Goal: Task Accomplishment & Management: Use online tool/utility

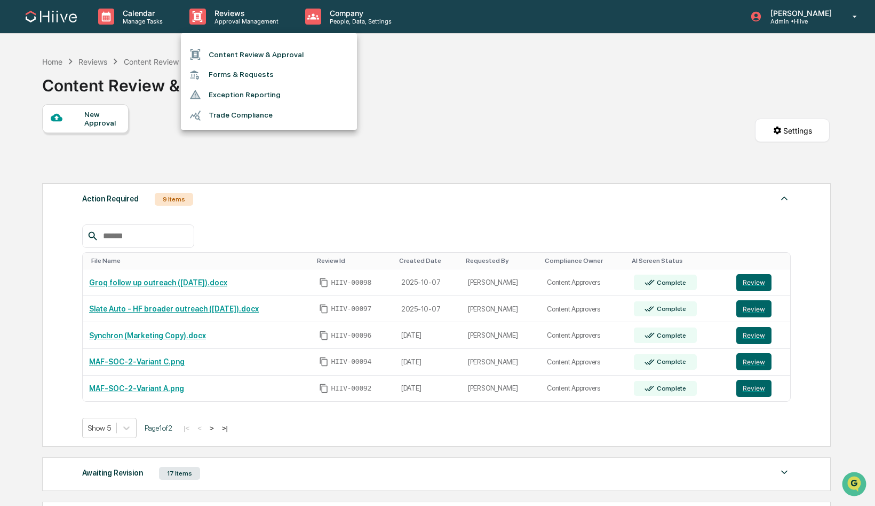
click at [257, 54] on li "Content Review & Approval" at bounding box center [269, 54] width 176 height 20
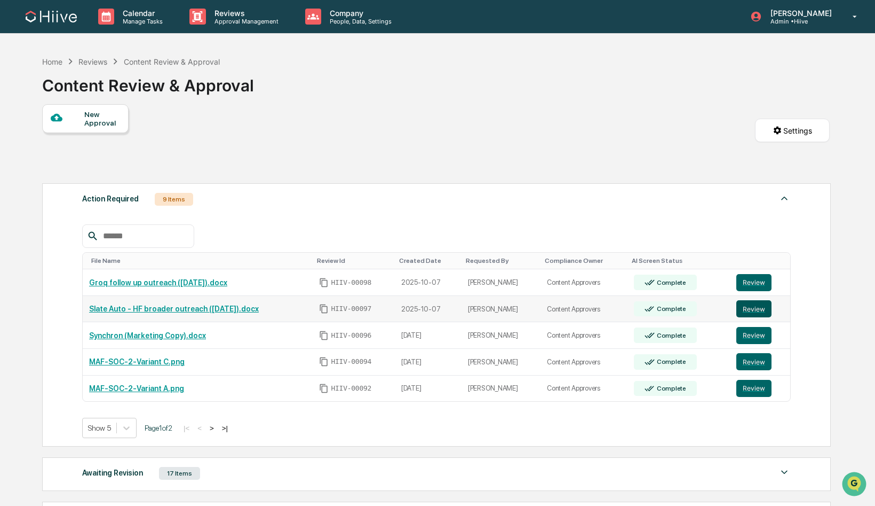
click at [764, 306] on button "Review" at bounding box center [754, 308] width 35 height 17
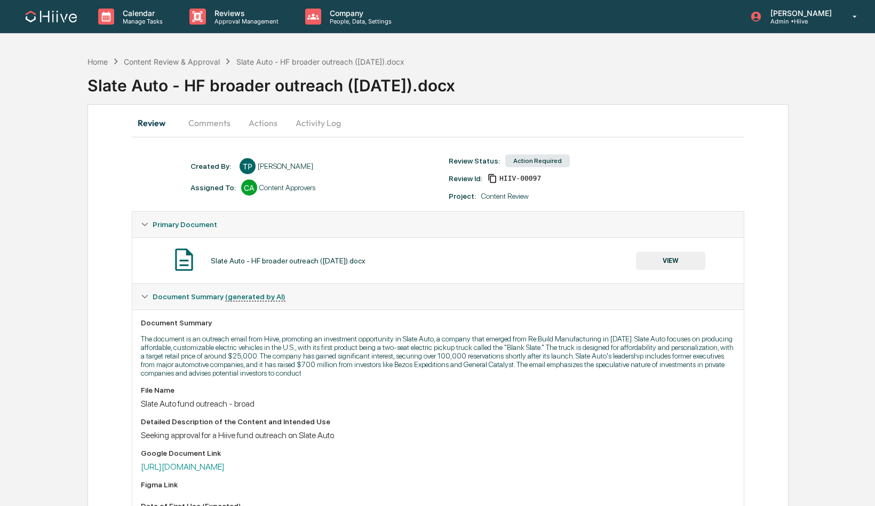
click at [202, 121] on button "Comments" at bounding box center [209, 123] width 59 height 26
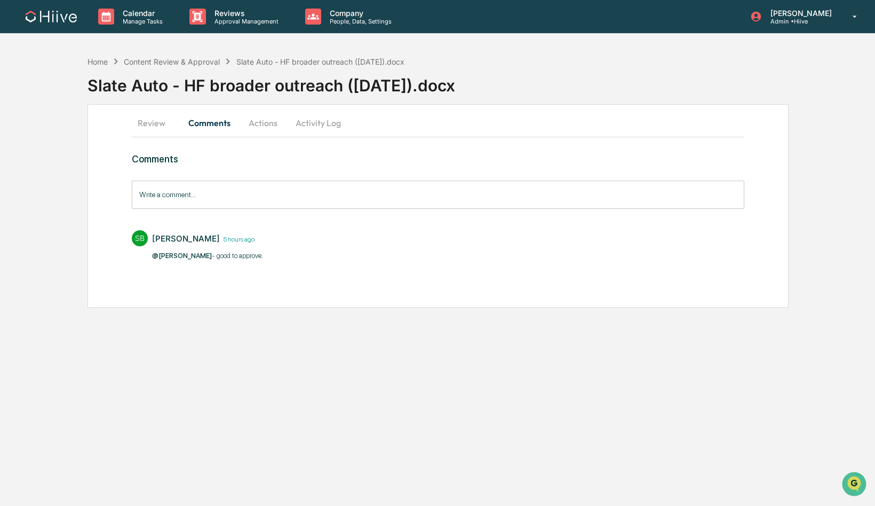
click at [153, 127] on button "Review" at bounding box center [156, 123] width 48 height 26
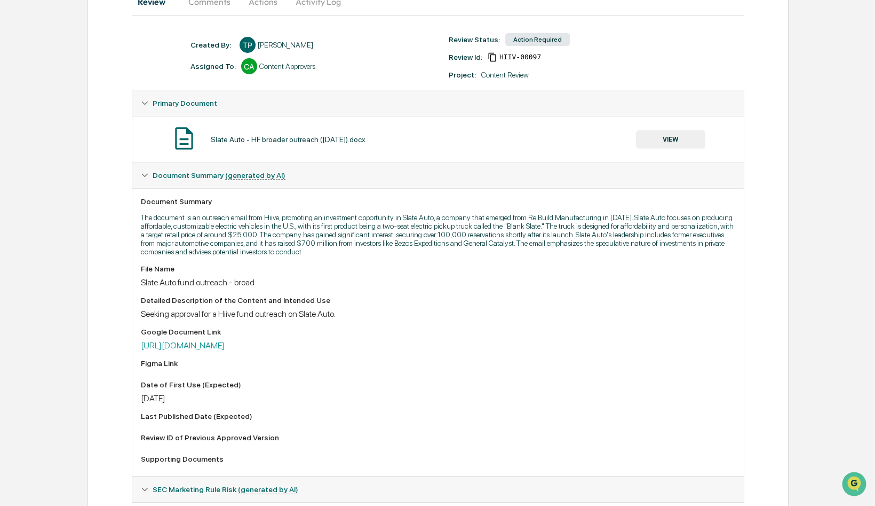
scroll to position [126, 0]
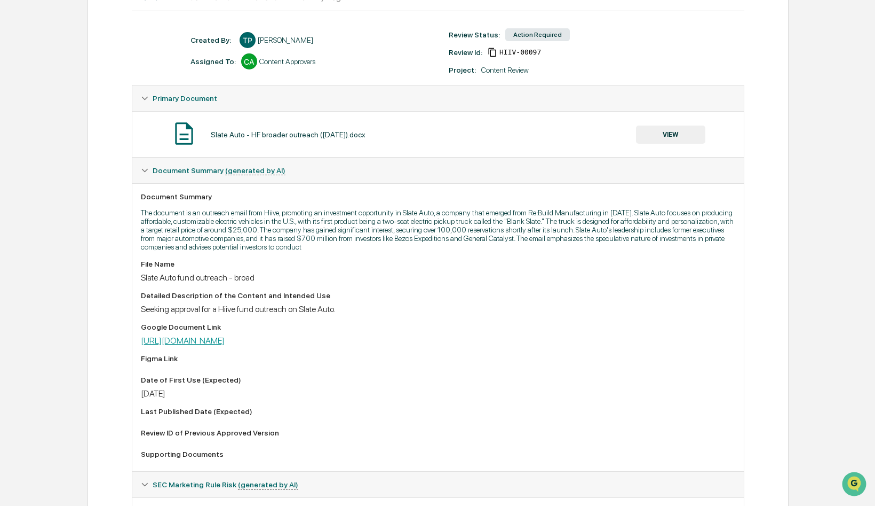
click at [212, 342] on link "https://docs.google.com/document/d/1UbRUny7HIHT3oLFfdppmVdrNaPGNnE8R/edit" at bounding box center [183, 340] width 84 height 10
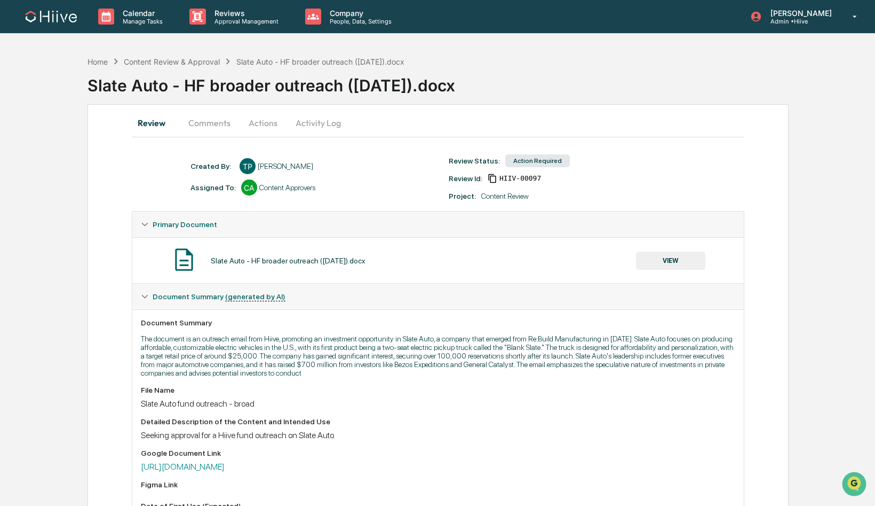
click at [264, 120] on button "Actions" at bounding box center [263, 123] width 48 height 26
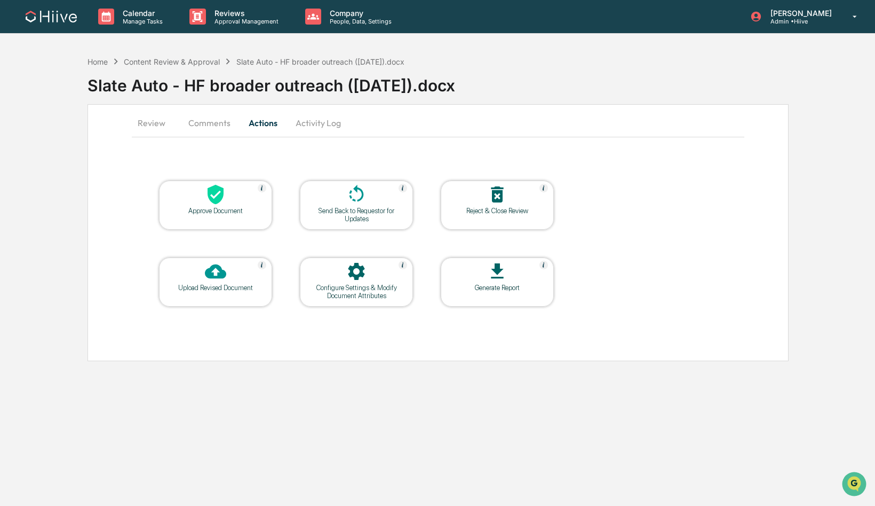
click at [208, 223] on div "Approve Document" at bounding box center [215, 204] width 113 height 49
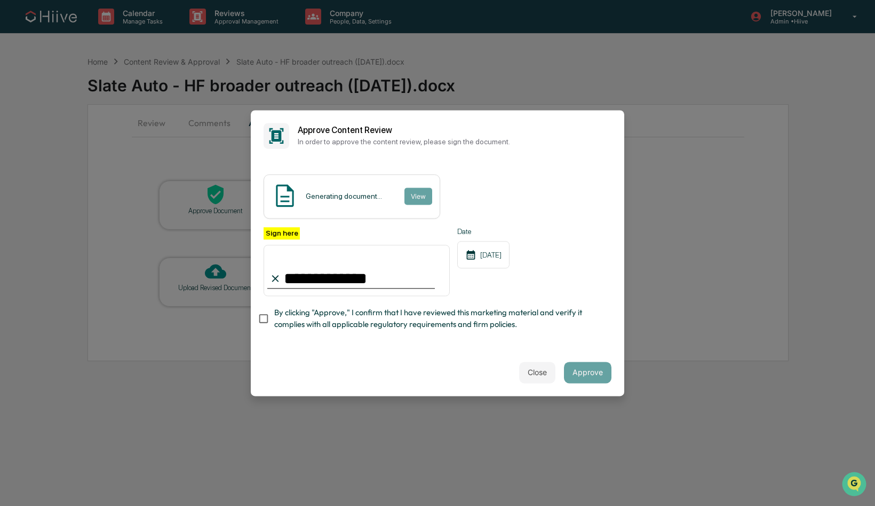
type input "**********"
click at [586, 376] on button "Approve" at bounding box center [588, 371] width 48 height 21
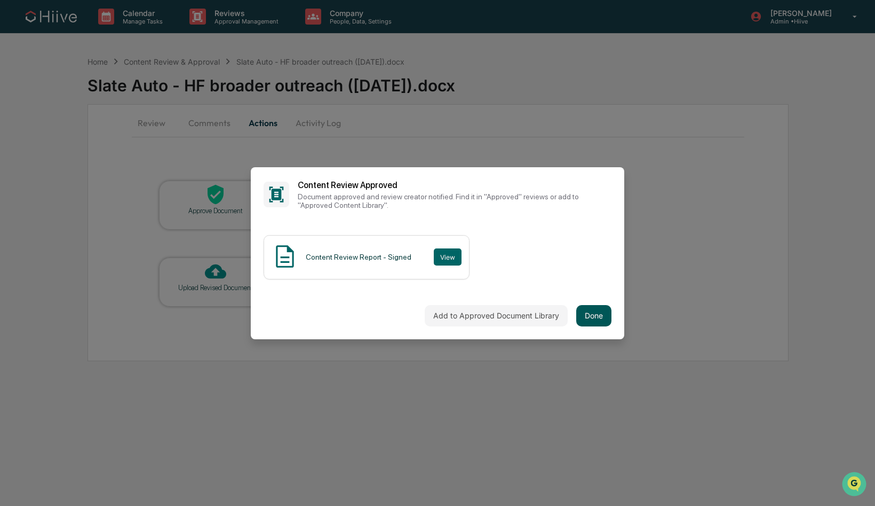
click at [602, 318] on button "Done" at bounding box center [593, 315] width 35 height 21
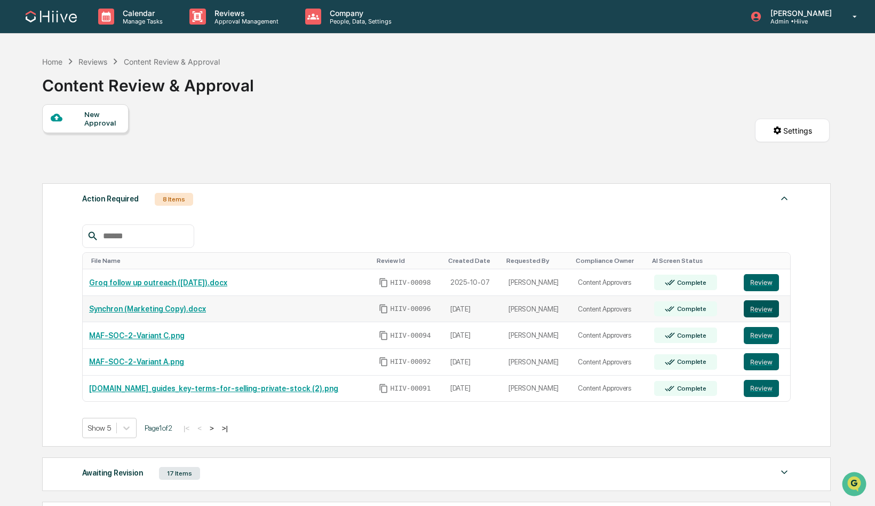
click at [760, 306] on button "Review" at bounding box center [761, 308] width 35 height 17
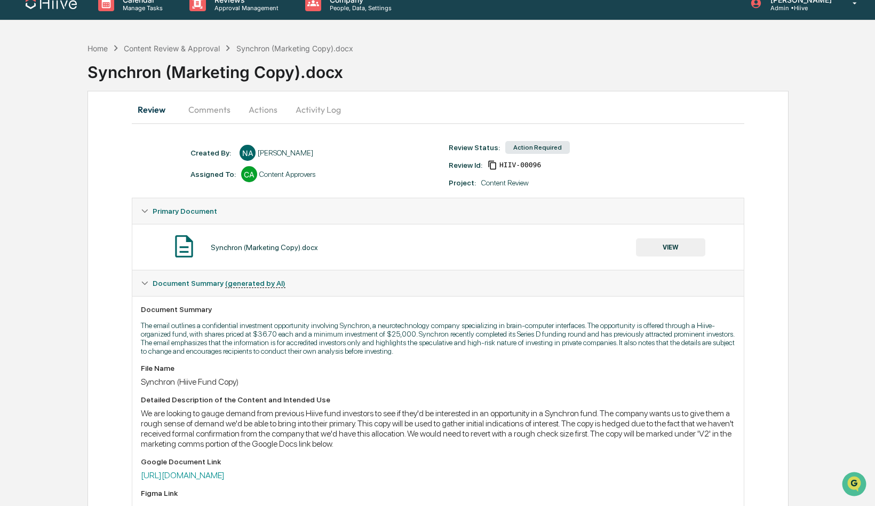
click at [220, 110] on button "Comments" at bounding box center [209, 110] width 59 height 26
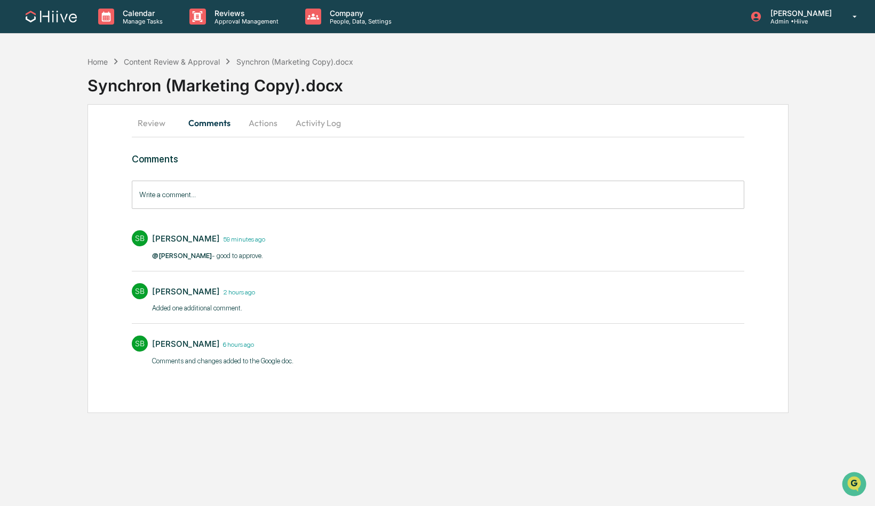
click at [259, 125] on button "Actions" at bounding box center [263, 123] width 48 height 26
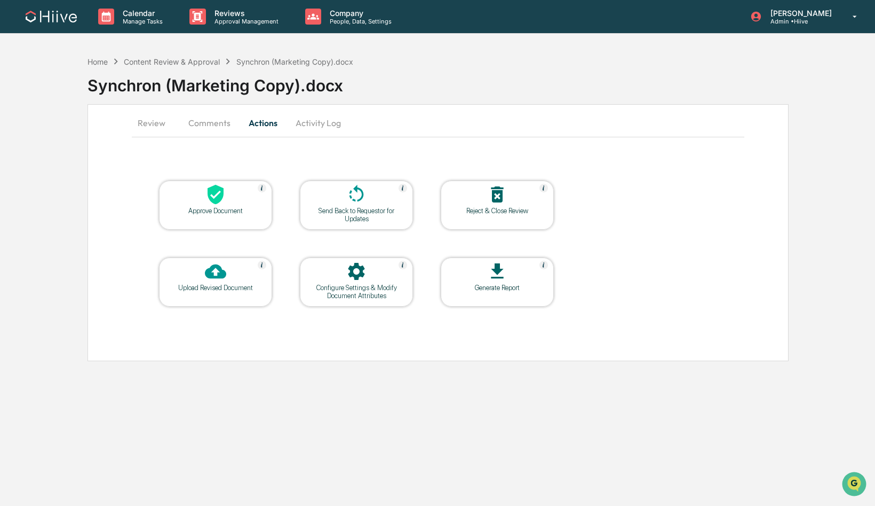
click at [209, 205] on div at bounding box center [215, 195] width 107 height 23
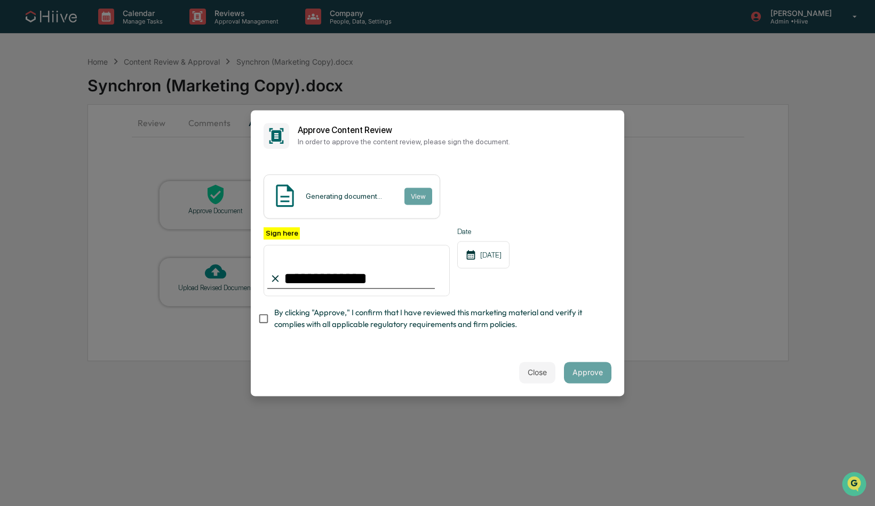
type input "**********"
click at [301, 324] on span "By clicking "Approve," I confirm that I have reviewed this marketing material a…" at bounding box center [438, 319] width 329 height 24
click at [589, 376] on button "Approve" at bounding box center [588, 371] width 48 height 21
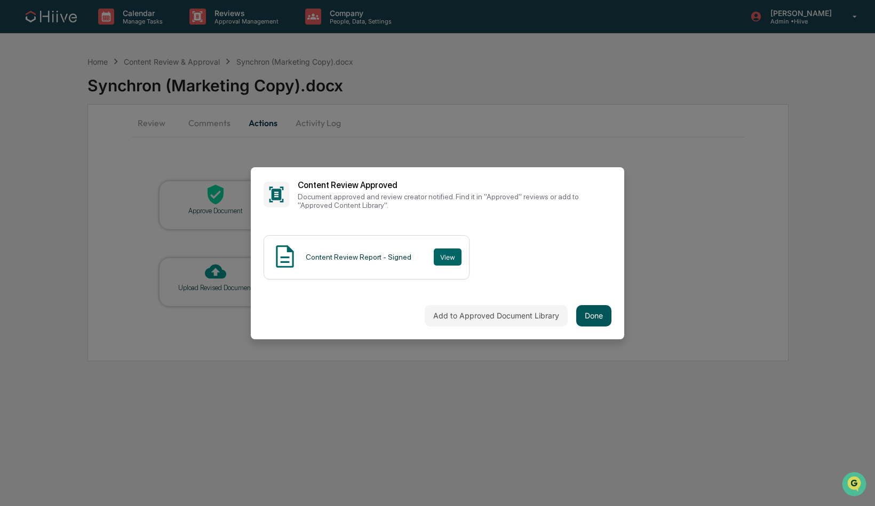
click at [598, 318] on button "Done" at bounding box center [593, 315] width 35 height 21
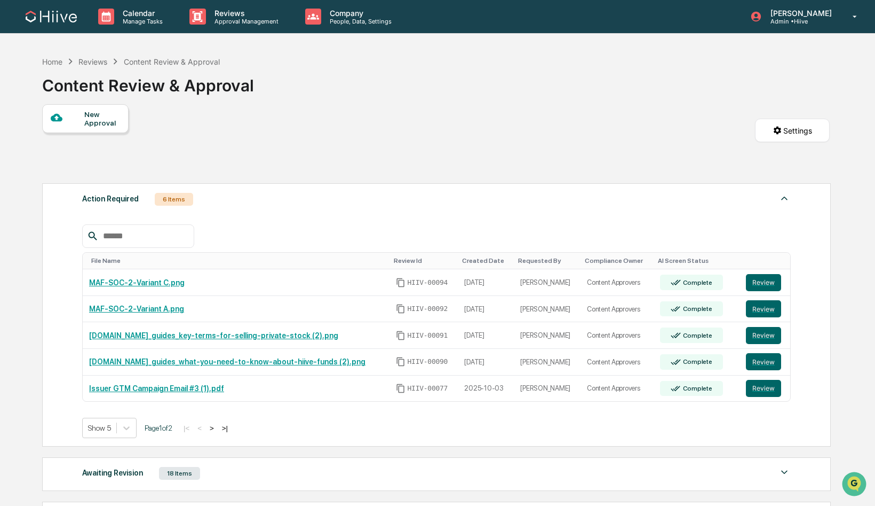
click at [139, 429] on div "Show 5 Page 1 of 2 |< < > >|" at bounding box center [436, 427] width 709 height 20
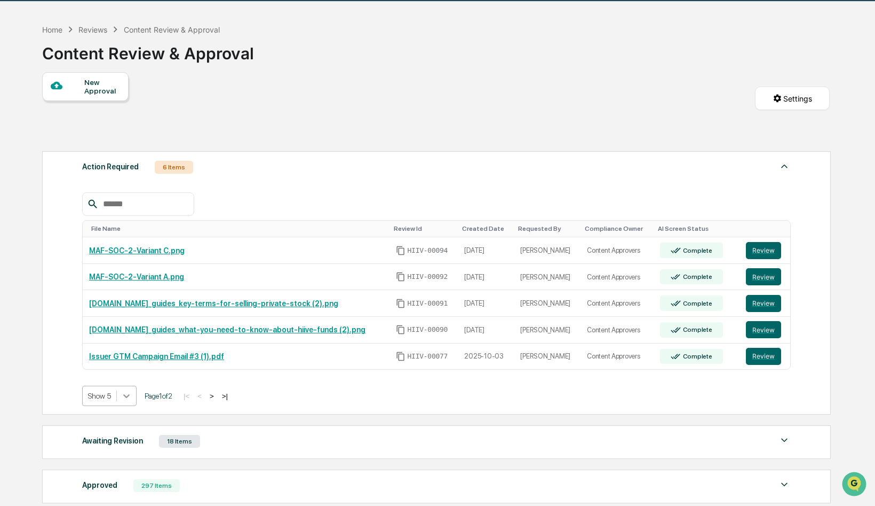
click at [130, 429] on body "Calendar Manage Tasks Reviews Approval Management Company People, Data, Setting…" at bounding box center [437, 300] width 875 height 664
click at [125, 444] on div "Show 10" at bounding box center [110, 438] width 57 height 17
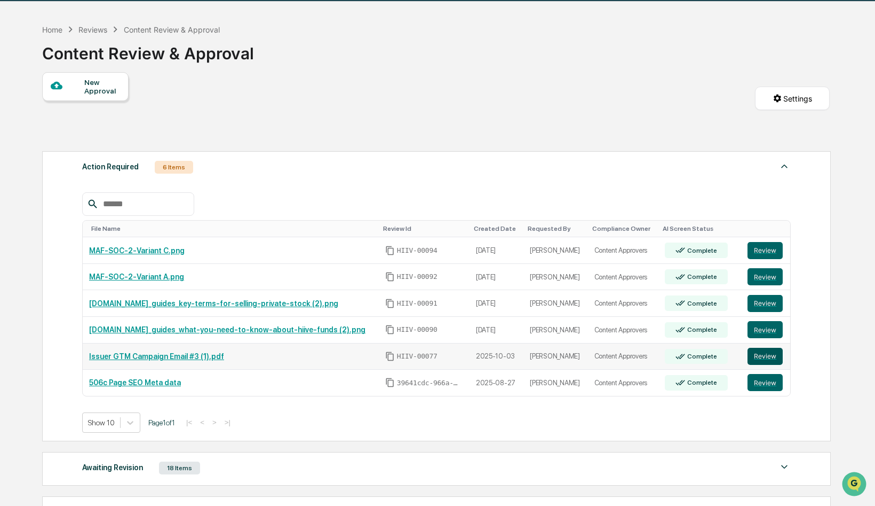
click at [765, 354] on button "Review" at bounding box center [765, 355] width 35 height 17
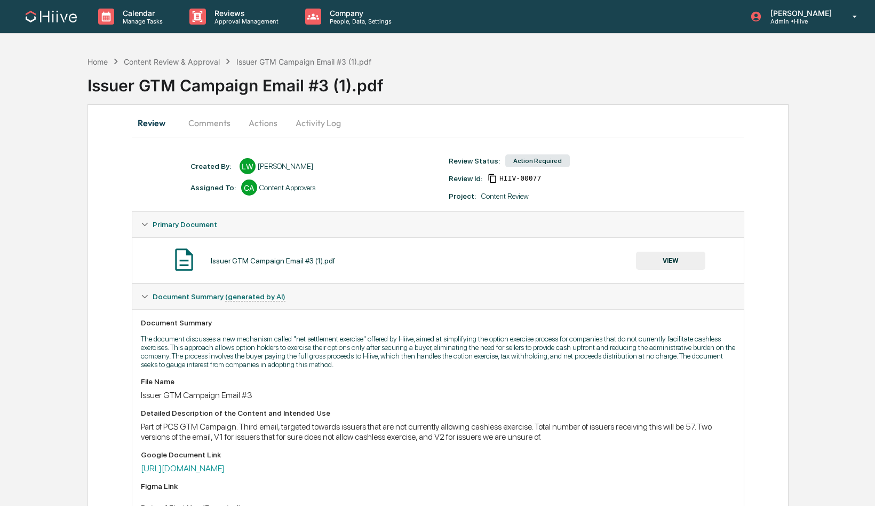
click at [207, 123] on button "Comments" at bounding box center [209, 123] width 59 height 26
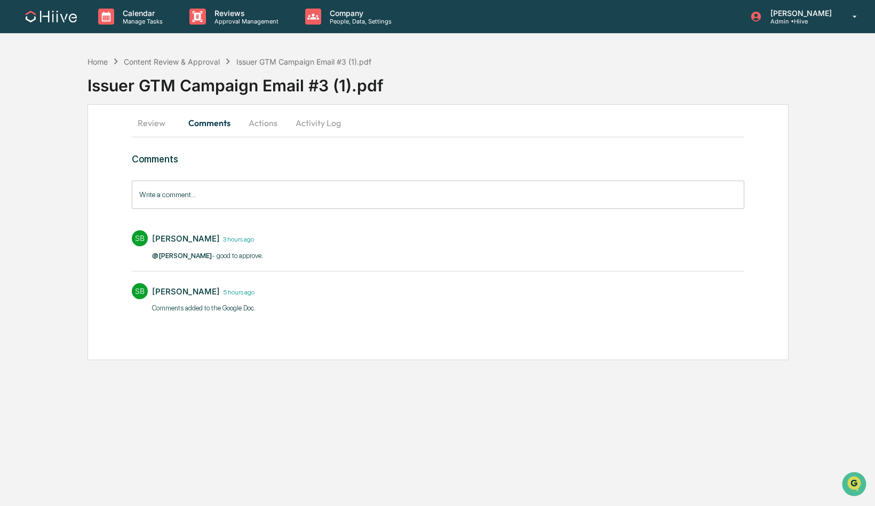
click at [144, 127] on button "Review" at bounding box center [156, 123] width 48 height 26
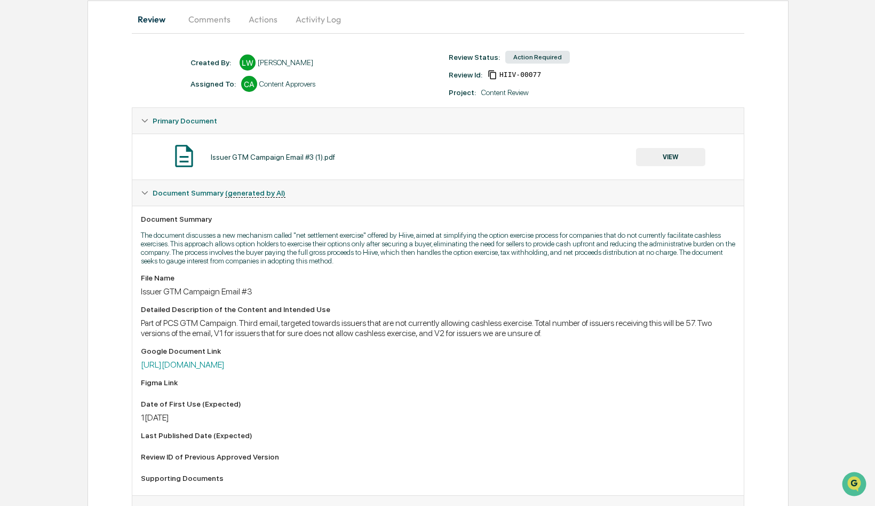
scroll to position [102, 0]
click at [225, 367] on link "https://docs.google.com/document/d/1nEhRVcVg0qYALXjld0rx-7vXA_ZV9JryuBH6-8oa0bI…" at bounding box center [183, 366] width 84 height 10
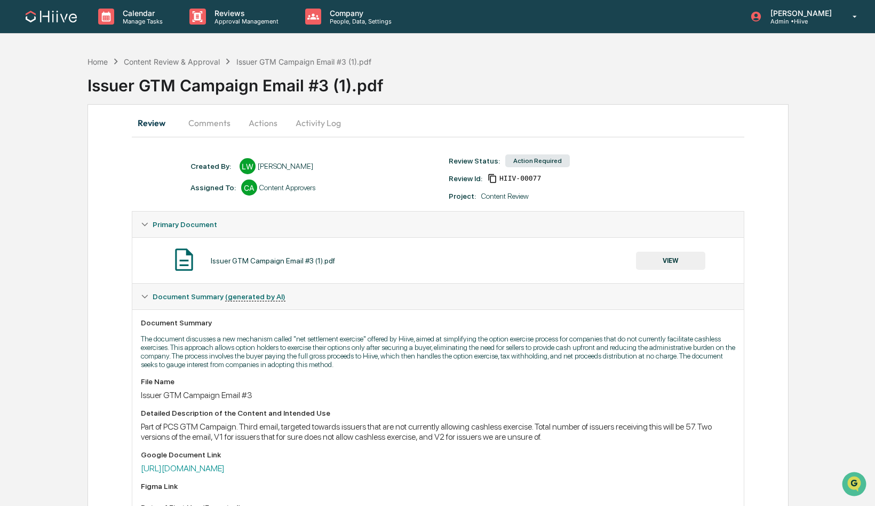
click at [266, 130] on button "Actions" at bounding box center [263, 123] width 48 height 26
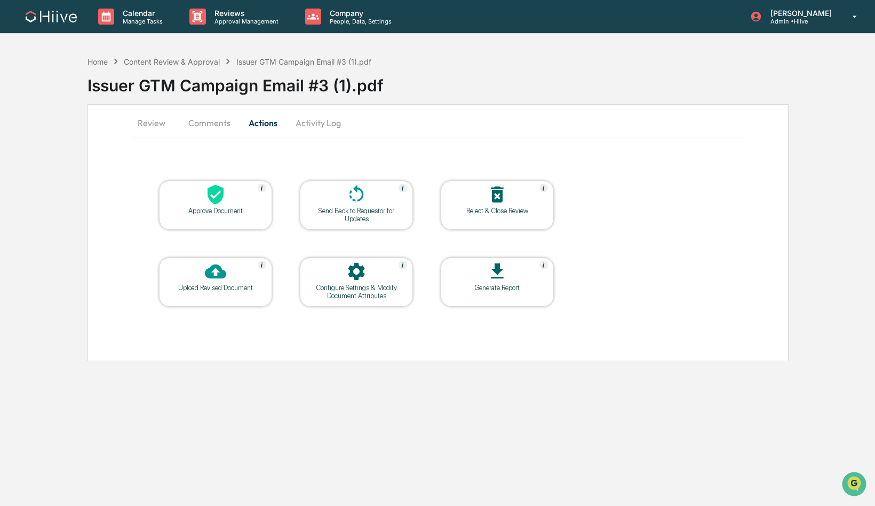
click at [211, 199] on icon at bounding box center [216, 195] width 16 height 20
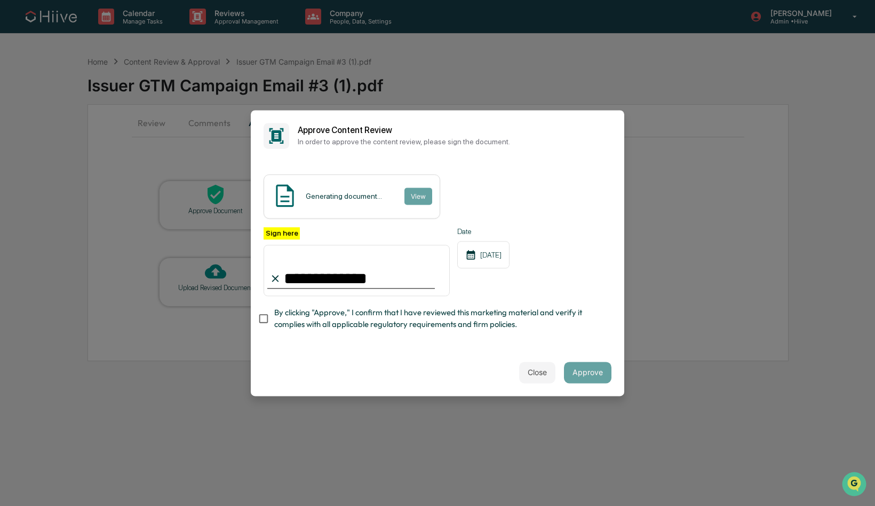
type input "**********"
click at [593, 374] on button "Approve" at bounding box center [588, 371] width 48 height 21
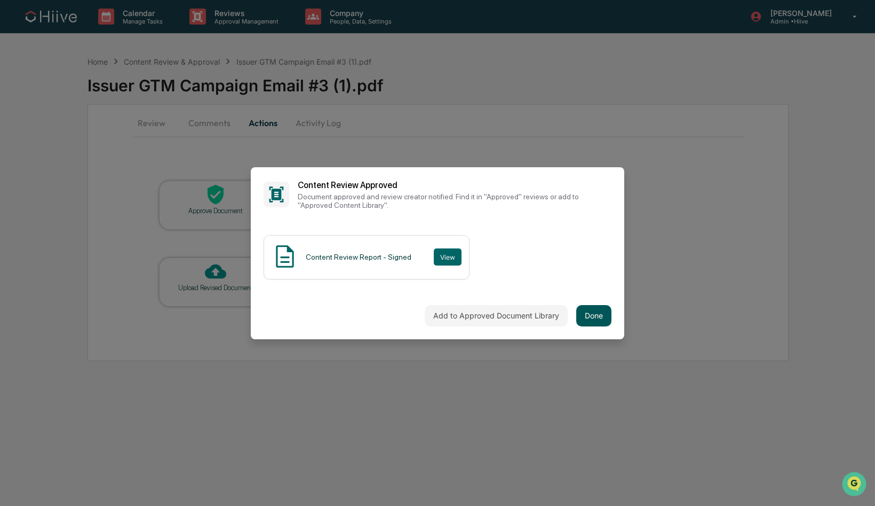
click at [597, 315] on button "Done" at bounding box center [593, 315] width 35 height 21
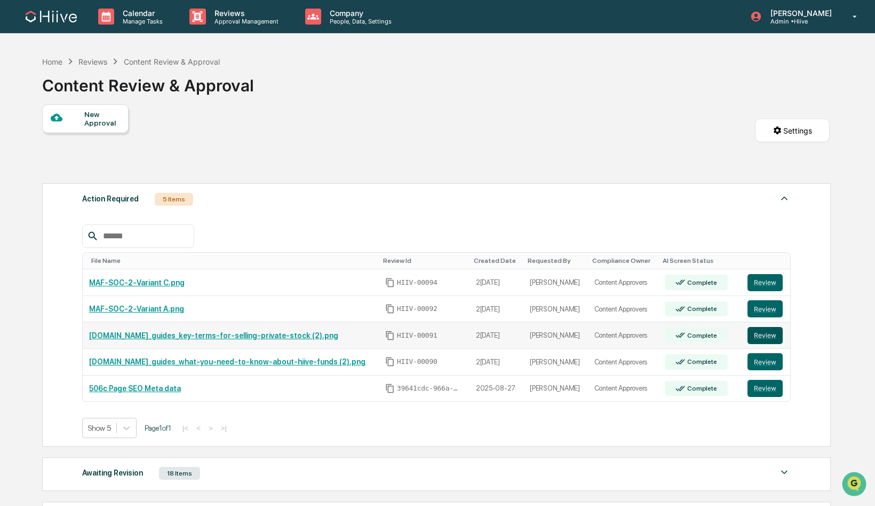
click at [781, 333] on button "Review" at bounding box center [765, 335] width 35 height 17
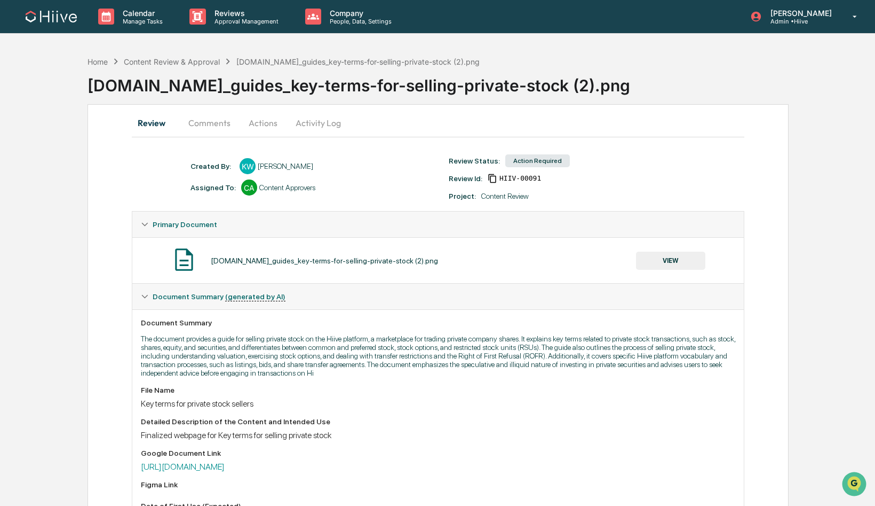
click at [203, 117] on button "Comments" at bounding box center [209, 123] width 59 height 26
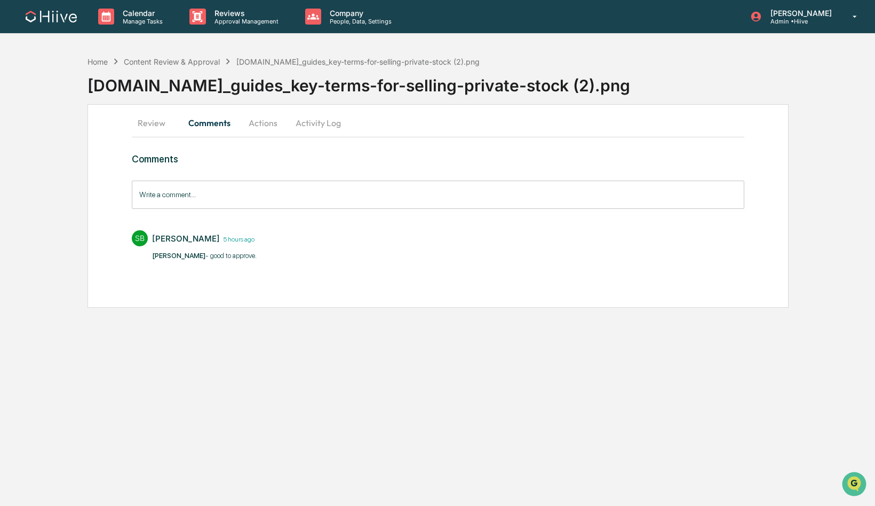
click at [270, 125] on button "Actions" at bounding box center [263, 123] width 48 height 26
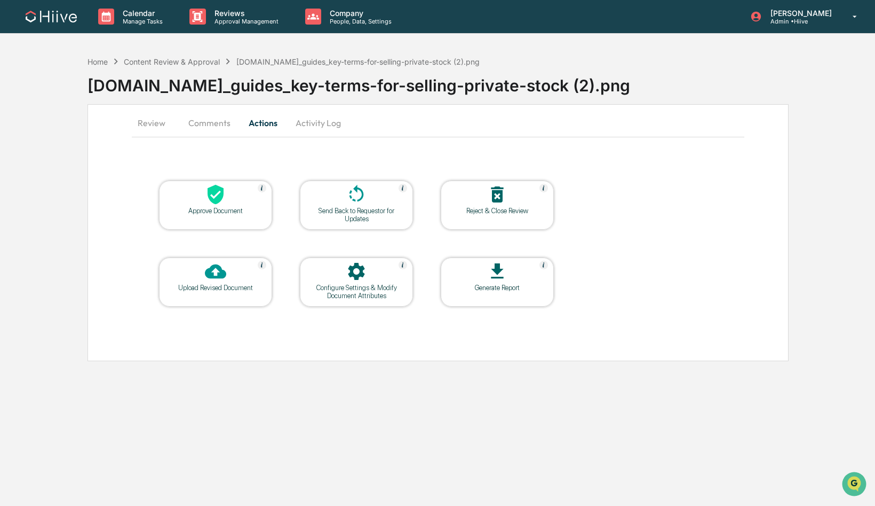
click at [219, 191] on icon at bounding box center [215, 194] width 21 height 21
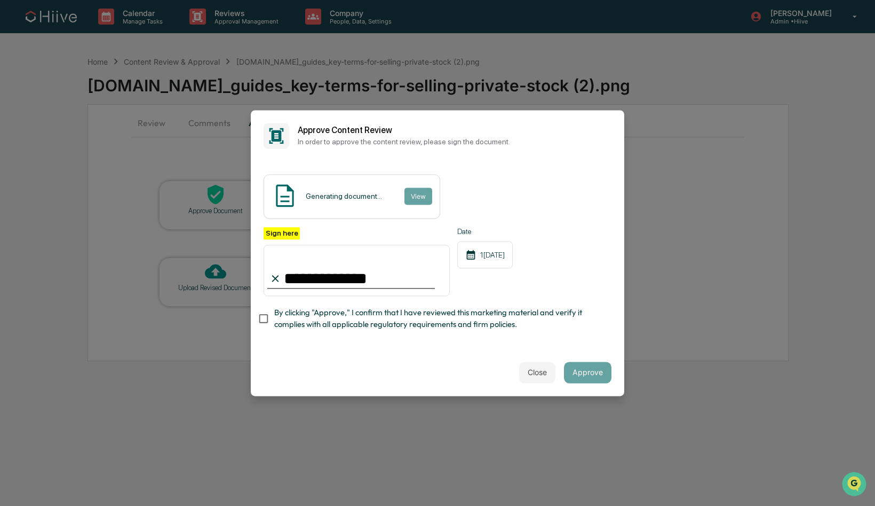
type input "**********"
click at [590, 376] on button "Approve" at bounding box center [588, 371] width 48 height 21
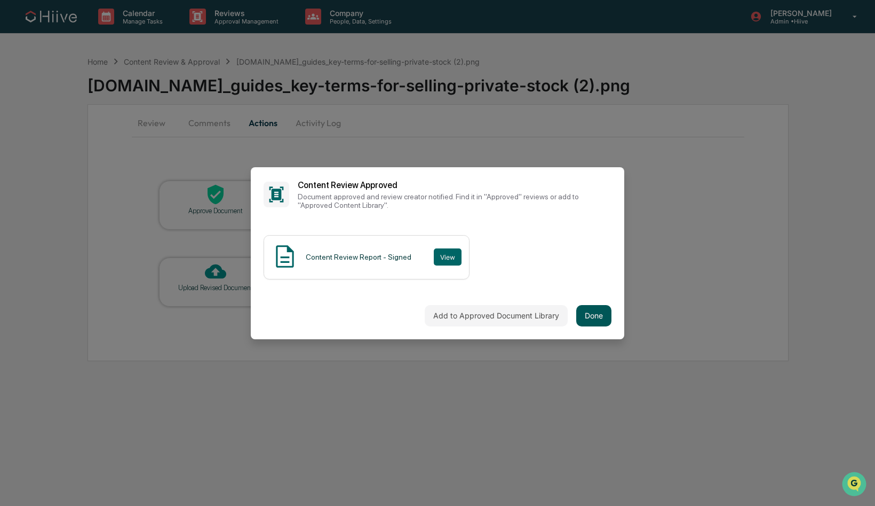
click at [594, 314] on button "Done" at bounding box center [593, 315] width 35 height 21
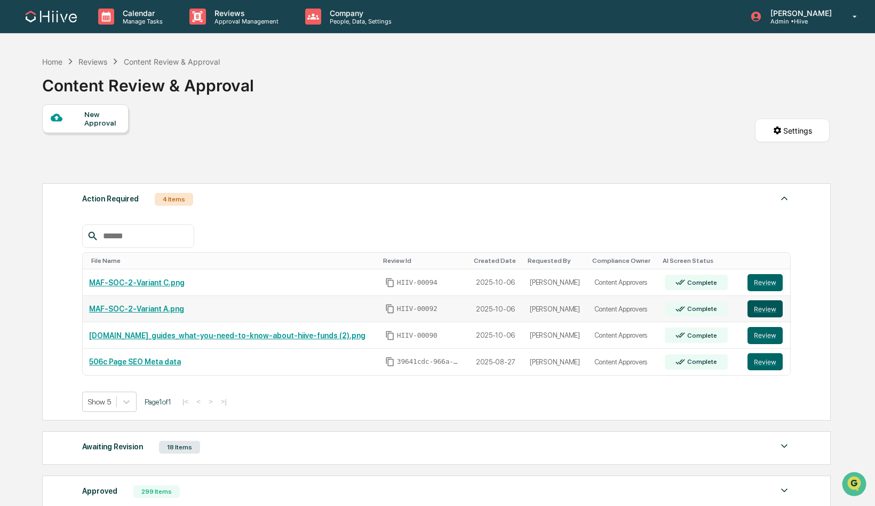
click at [765, 310] on button "Review" at bounding box center [765, 308] width 35 height 17
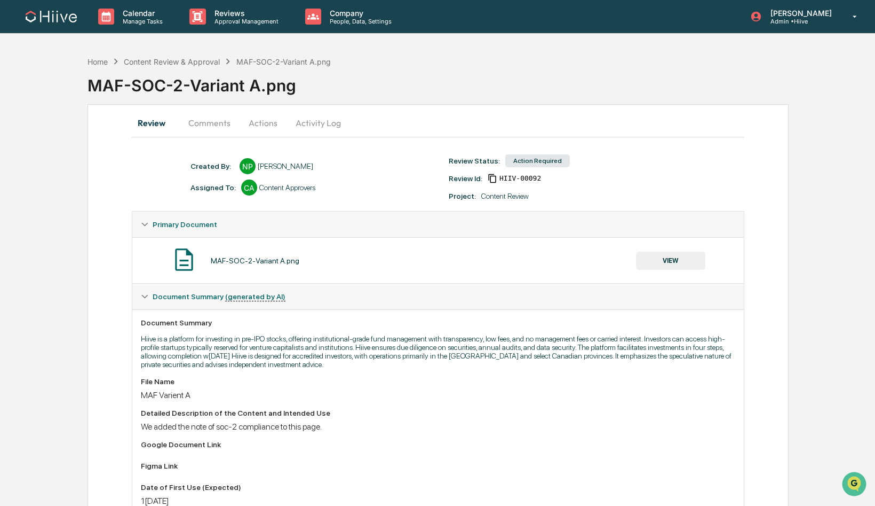
click at [200, 119] on button "Comments" at bounding box center [209, 123] width 59 height 26
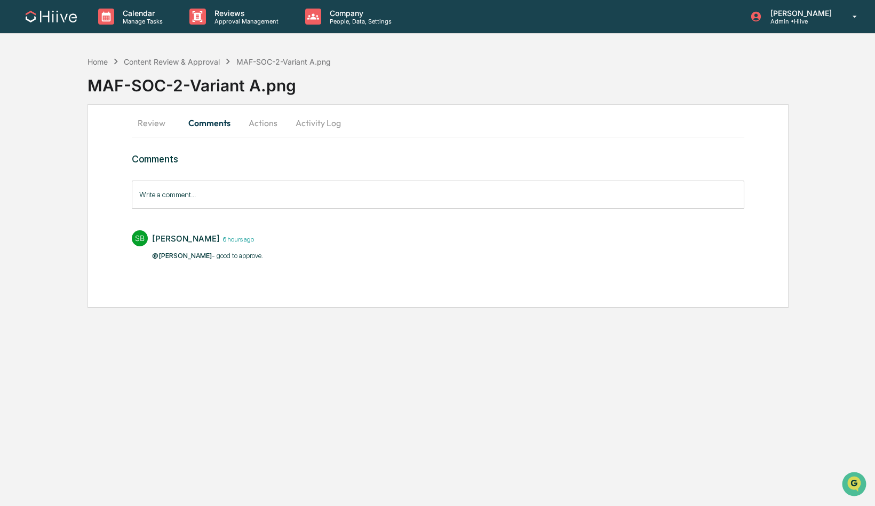
click at [262, 121] on button "Actions" at bounding box center [263, 123] width 48 height 26
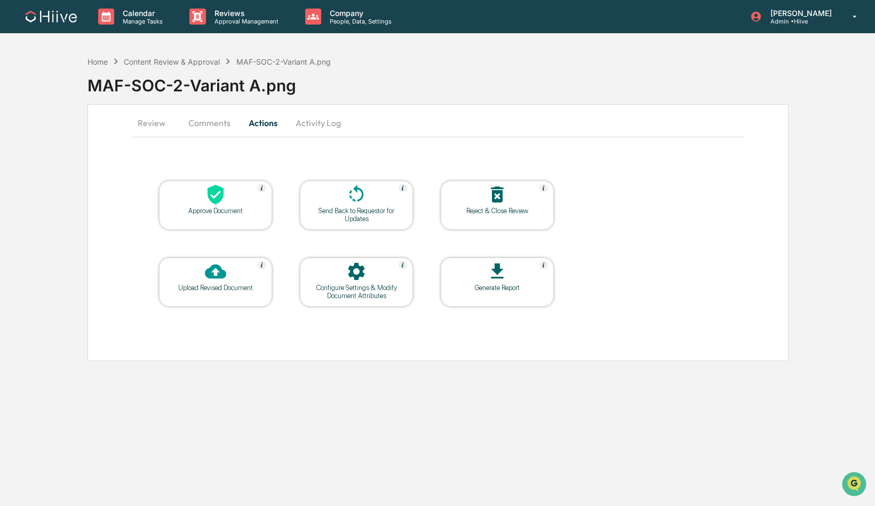
click at [191, 204] on div at bounding box center [215, 195] width 107 height 23
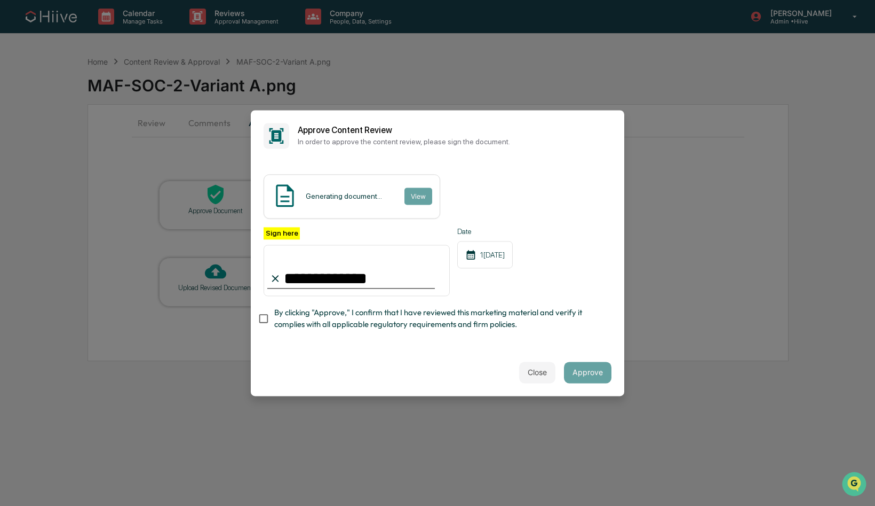
type input "**********"
click at [585, 367] on button "Approve" at bounding box center [588, 371] width 48 height 21
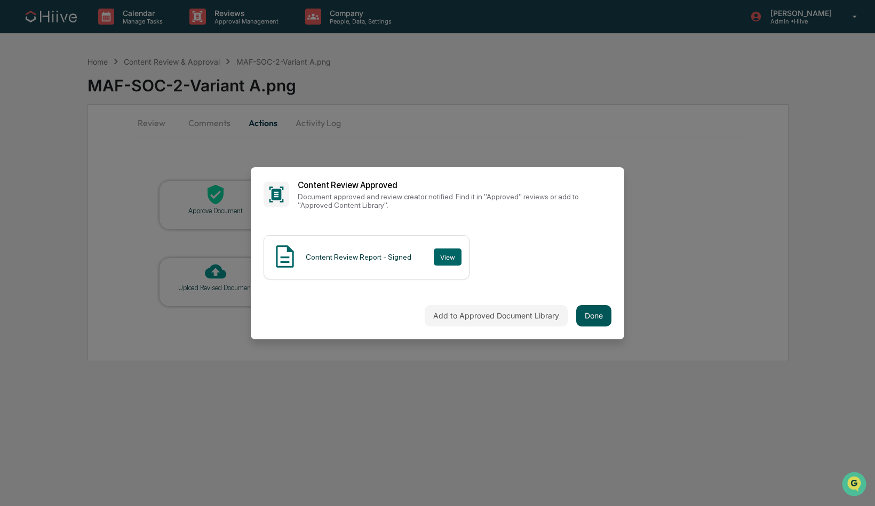
click at [590, 314] on button "Done" at bounding box center [593, 315] width 35 height 21
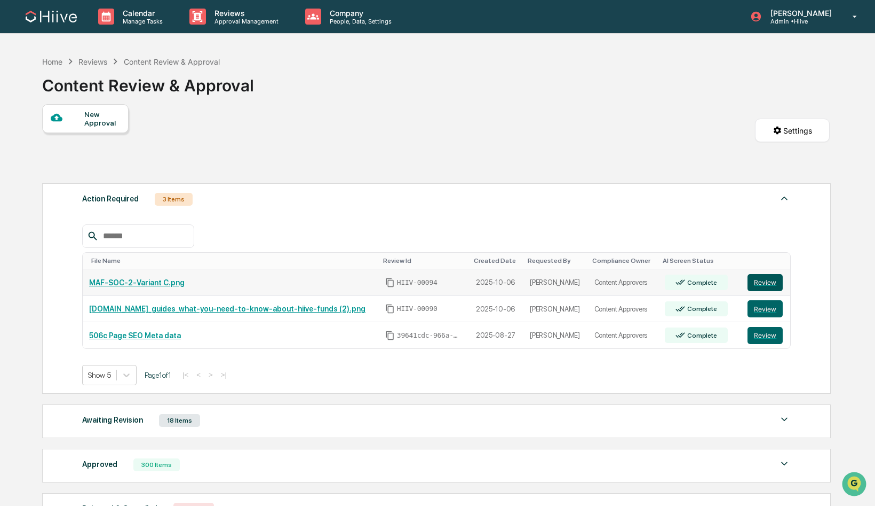
click at [767, 281] on button "Review" at bounding box center [765, 282] width 35 height 17
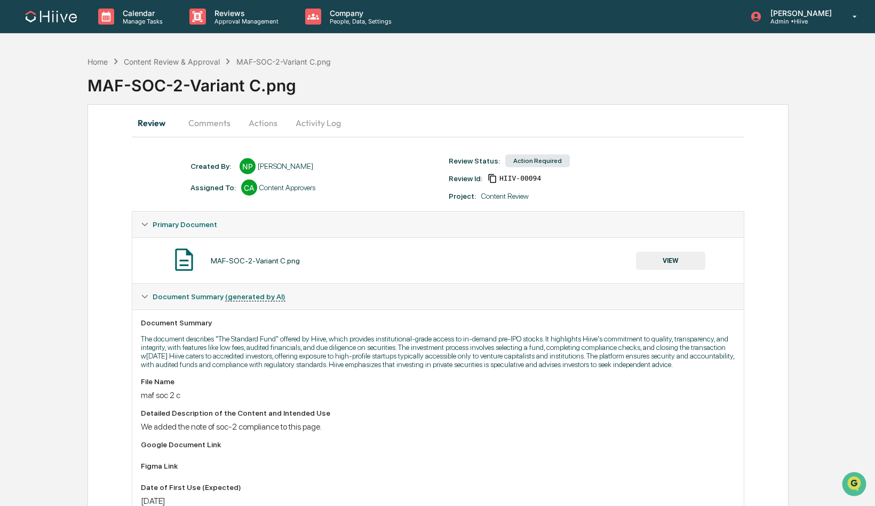
click at [203, 122] on button "Comments" at bounding box center [209, 123] width 59 height 26
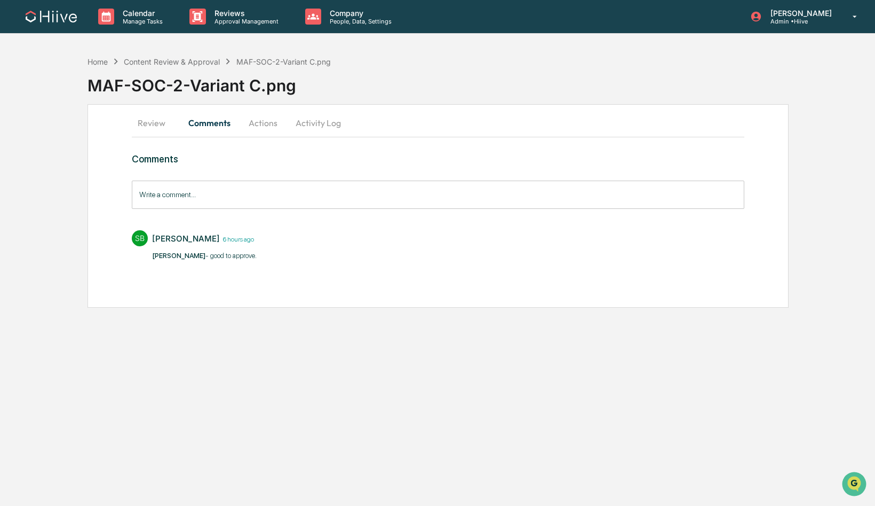
click at [252, 126] on button "Actions" at bounding box center [263, 123] width 48 height 26
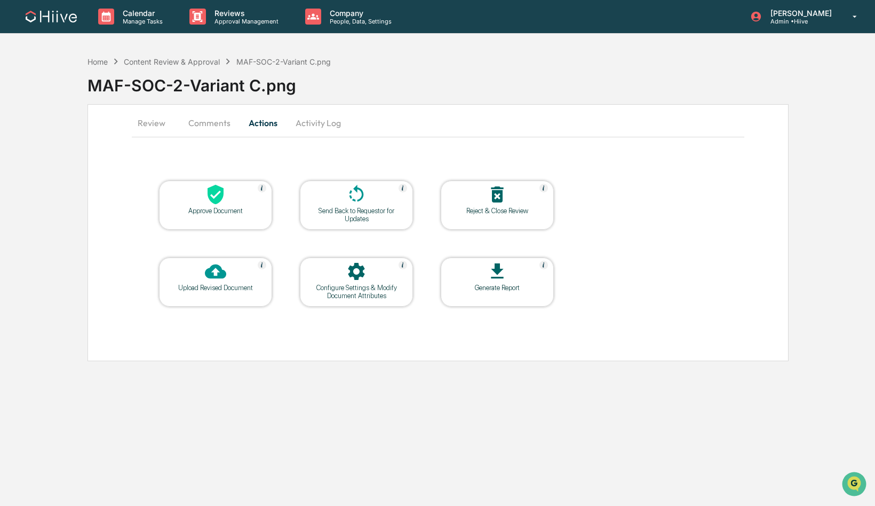
click at [186, 247] on table "Approve Document Send Back to Requestor for Updates Reject & Close Review Uploa…" at bounding box center [356, 243] width 449 height 180
click at [188, 210] on div "Approve Document" at bounding box center [216, 211] width 96 height 8
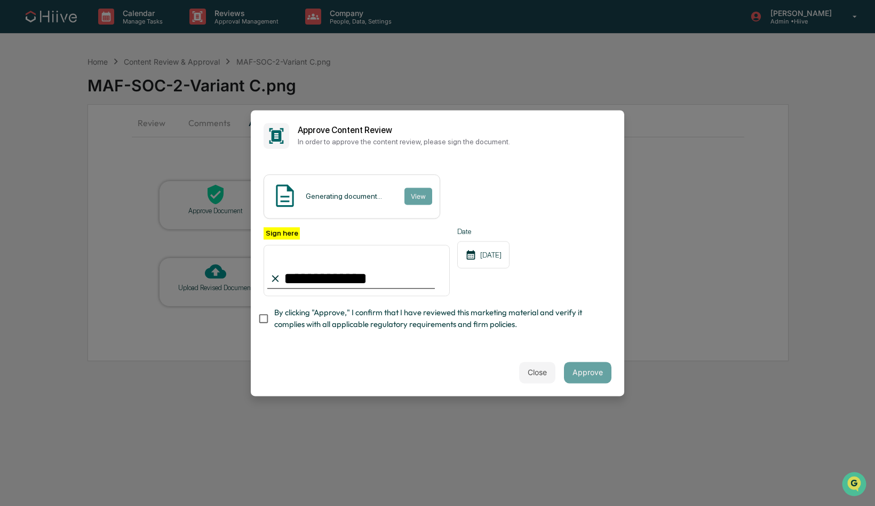
type input "**********"
click at [287, 309] on span "By clicking "Approve," I confirm that I have reviewed this marketing material a…" at bounding box center [438, 319] width 329 height 24
click at [590, 374] on button "Approve" at bounding box center [588, 371] width 48 height 21
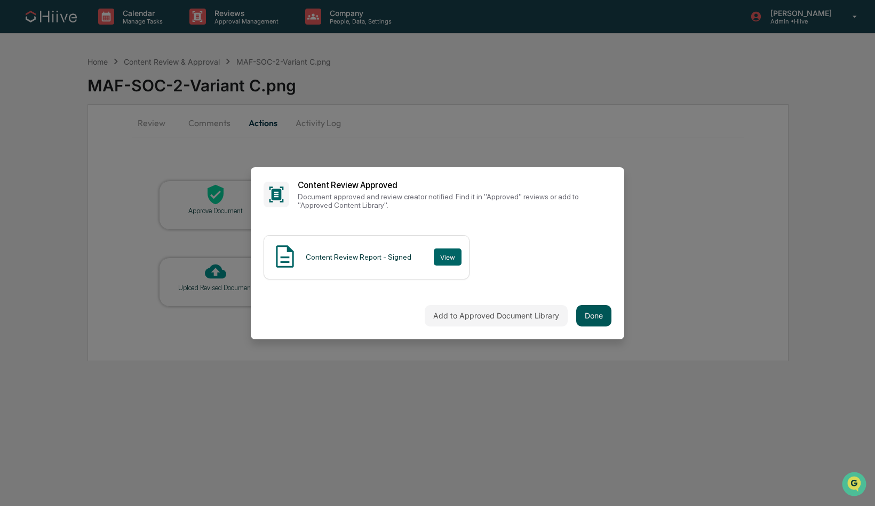
click at [599, 313] on button "Done" at bounding box center [593, 315] width 35 height 21
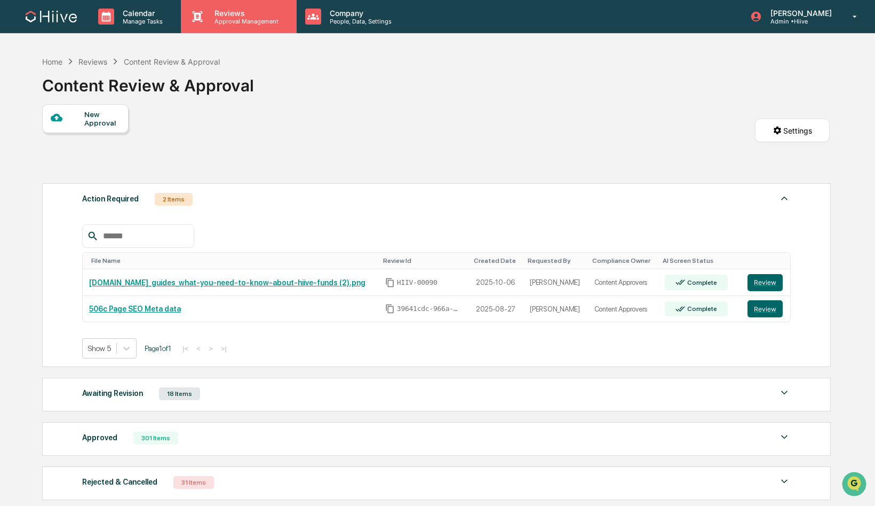
click at [222, 11] on p "Reviews" at bounding box center [245, 13] width 78 height 9
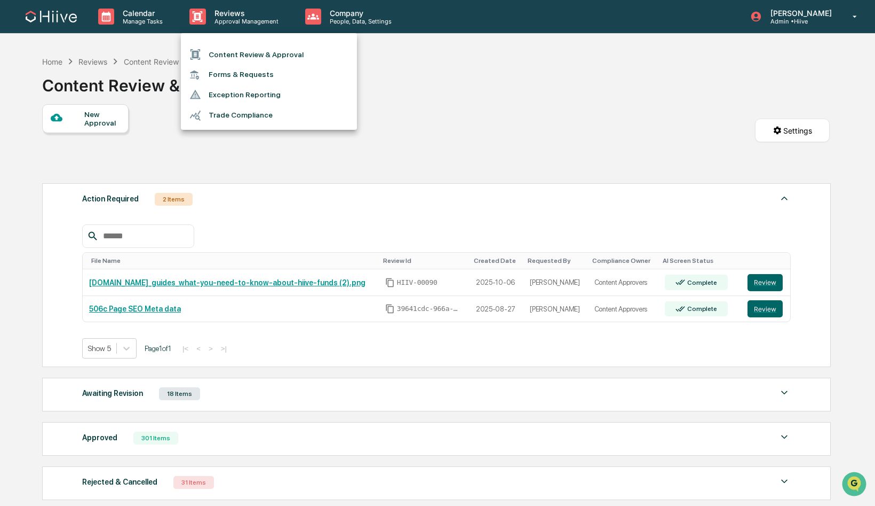
click at [231, 78] on li "Forms & Requests" at bounding box center [269, 75] width 176 height 20
